Goal: Go to known website: Go to known website

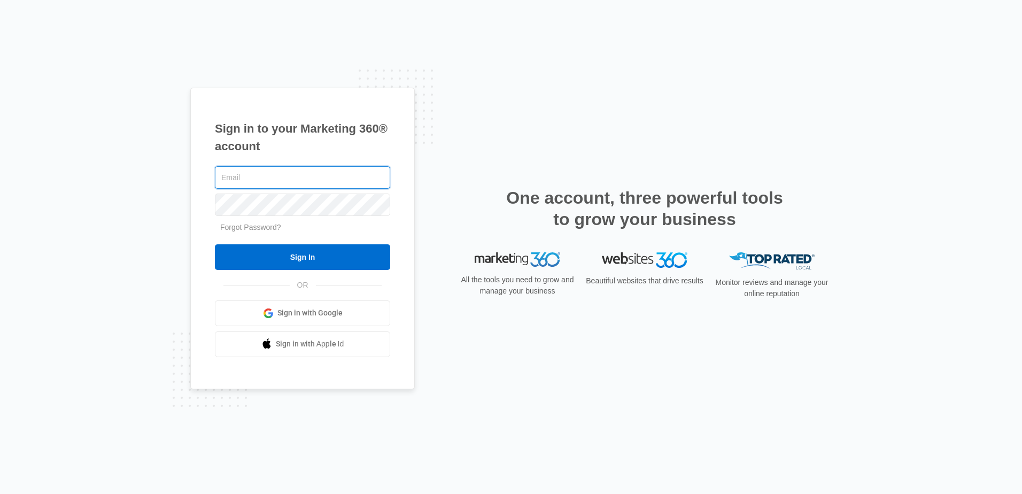
click at [297, 181] on input "text" at bounding box center [302, 177] width 175 height 22
click at [233, 174] on input "erica@teamandersonrealty.com" at bounding box center [302, 177] width 175 height 22
drag, startPoint x: 239, startPoint y: 178, endPoint x: 213, endPoint y: 175, distance: 26.4
click at [213, 175] on div "Sign in to your Marketing 360® account erica@teamandersonrealty.com Forgot Pass…" at bounding box center [302, 239] width 225 height 302
type input "[EMAIL_ADDRESS][DOMAIN_NAME]"
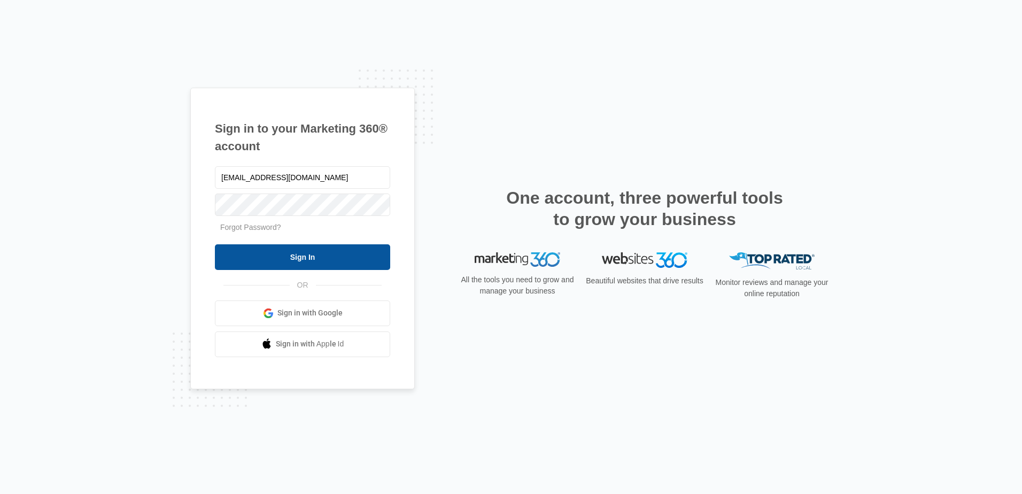
click at [271, 252] on input "Sign In" at bounding box center [302, 257] width 175 height 26
